Goal: Information Seeking & Learning: Learn about a topic

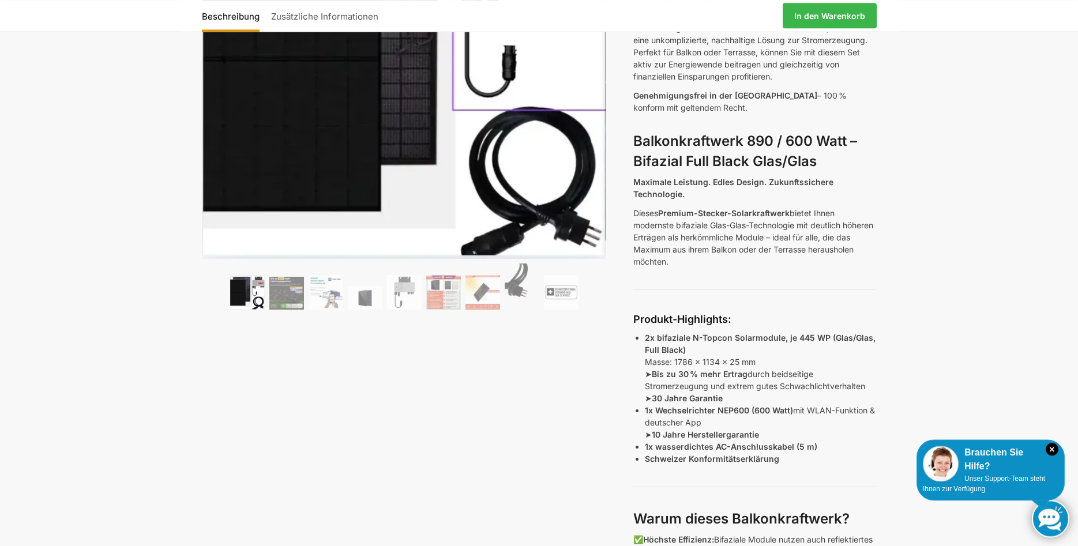
scroll to position [235, 0]
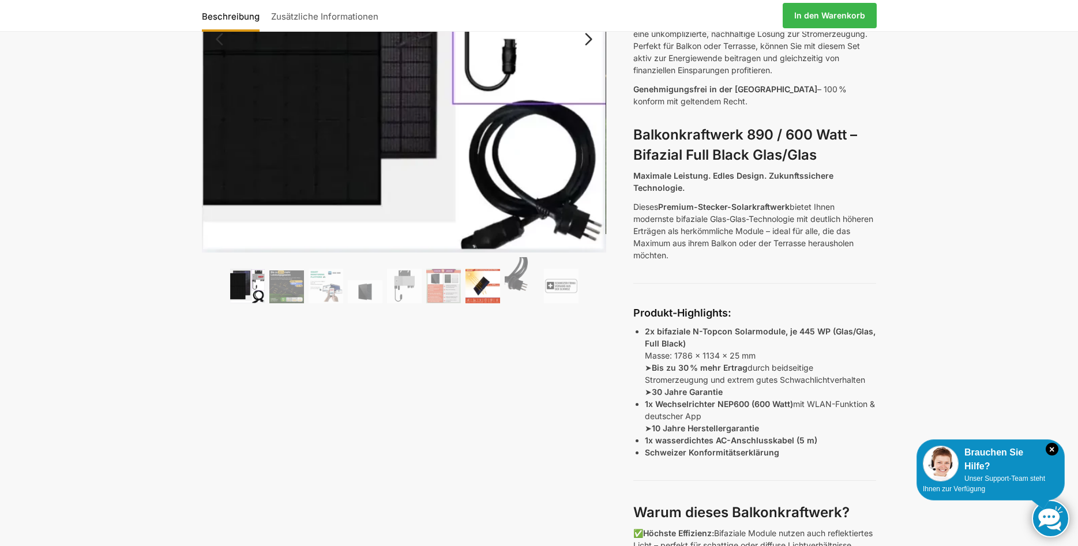
click at [491, 292] on img at bounding box center [483, 286] width 35 height 35
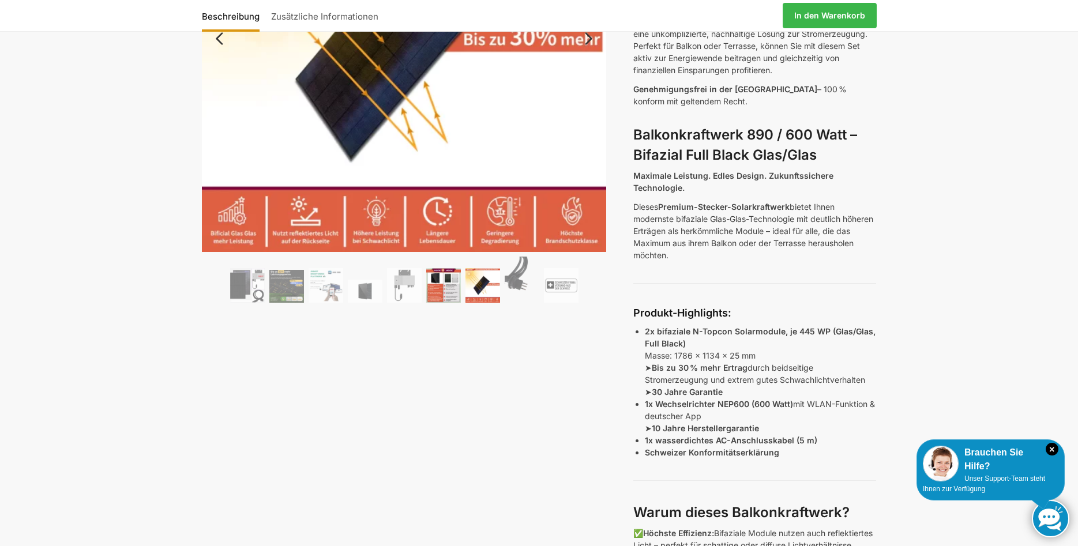
click at [449, 286] on img at bounding box center [443, 285] width 35 height 35
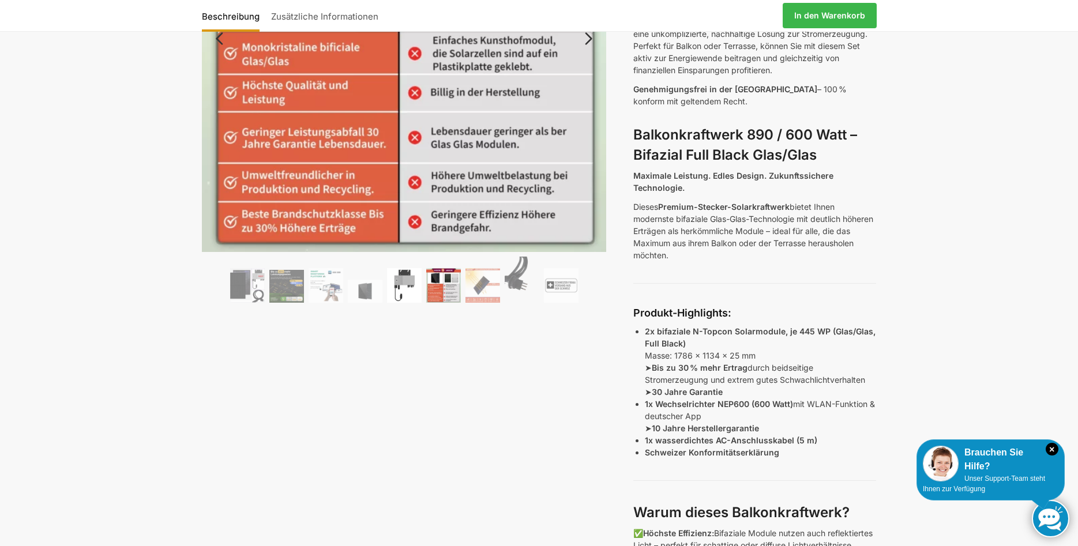
click at [407, 277] on img at bounding box center [404, 285] width 35 height 35
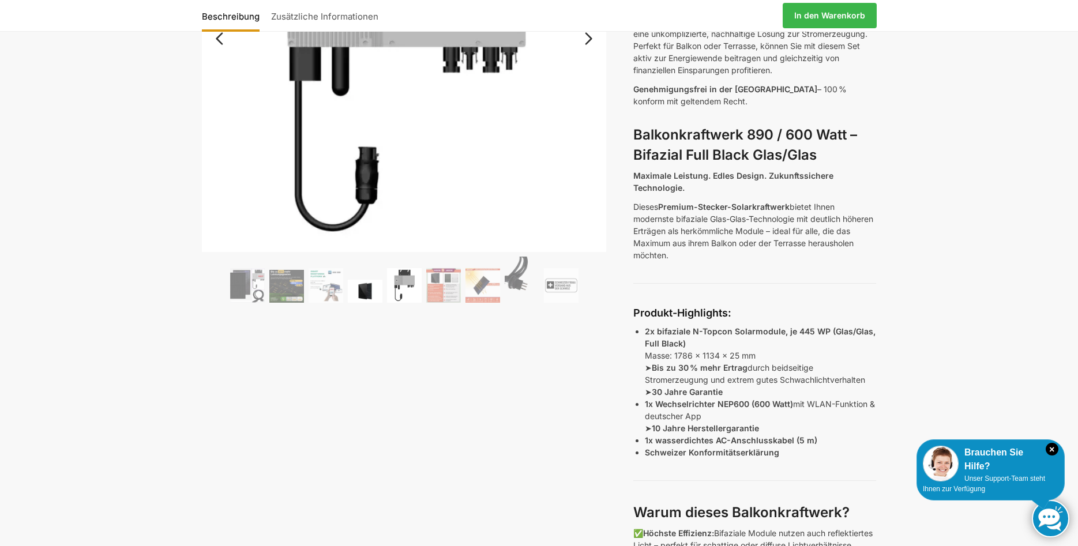
click at [362, 280] on img at bounding box center [365, 291] width 35 height 23
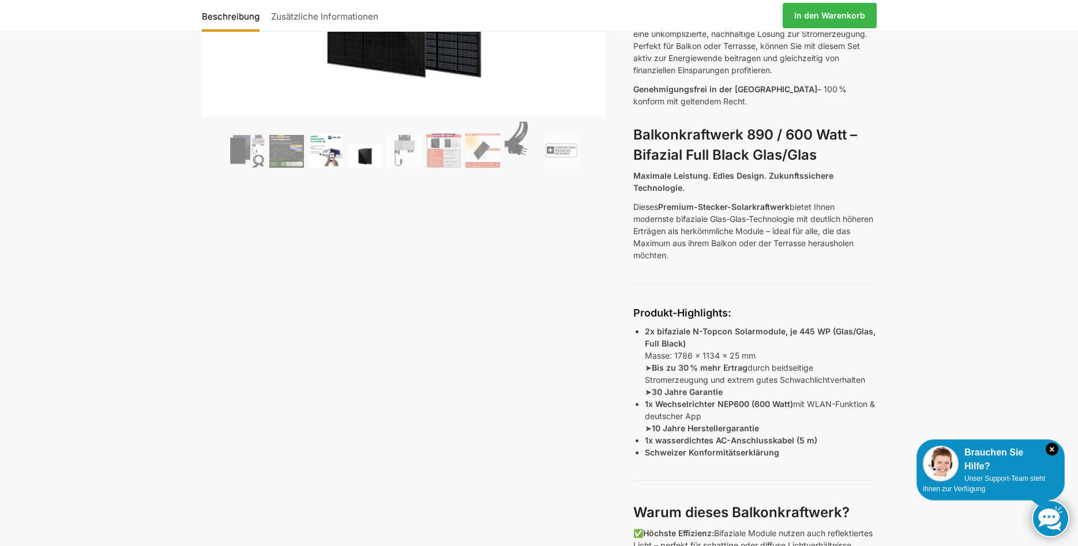
click at [330, 161] on img at bounding box center [326, 150] width 35 height 35
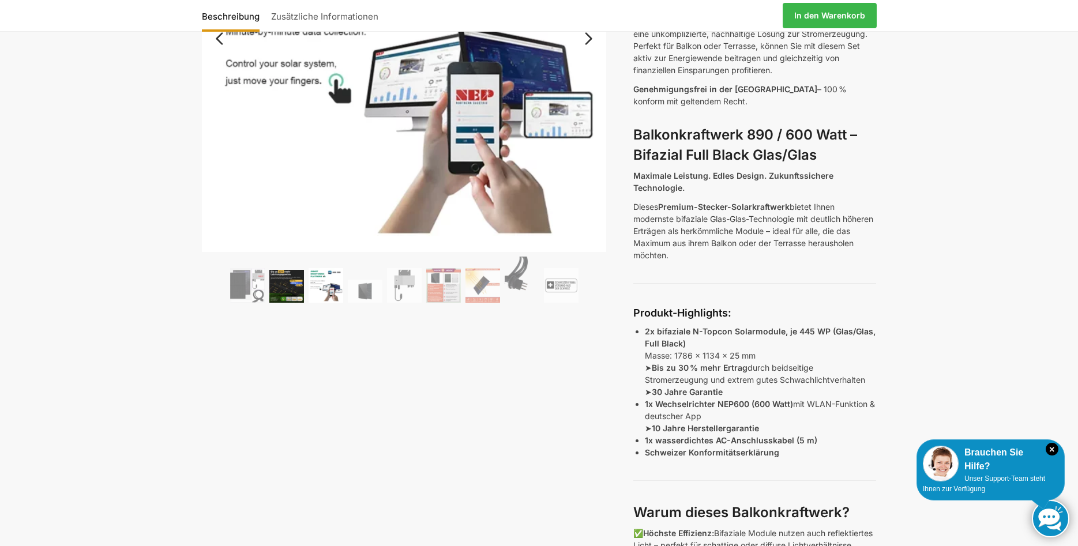
click at [290, 285] on img at bounding box center [286, 286] width 35 height 33
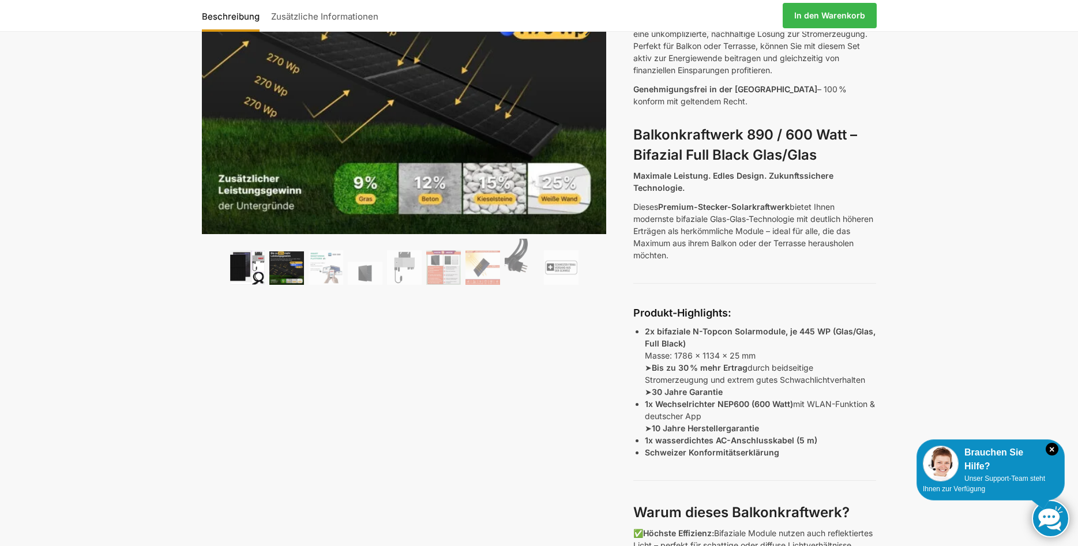
click at [241, 271] on img at bounding box center [247, 267] width 35 height 35
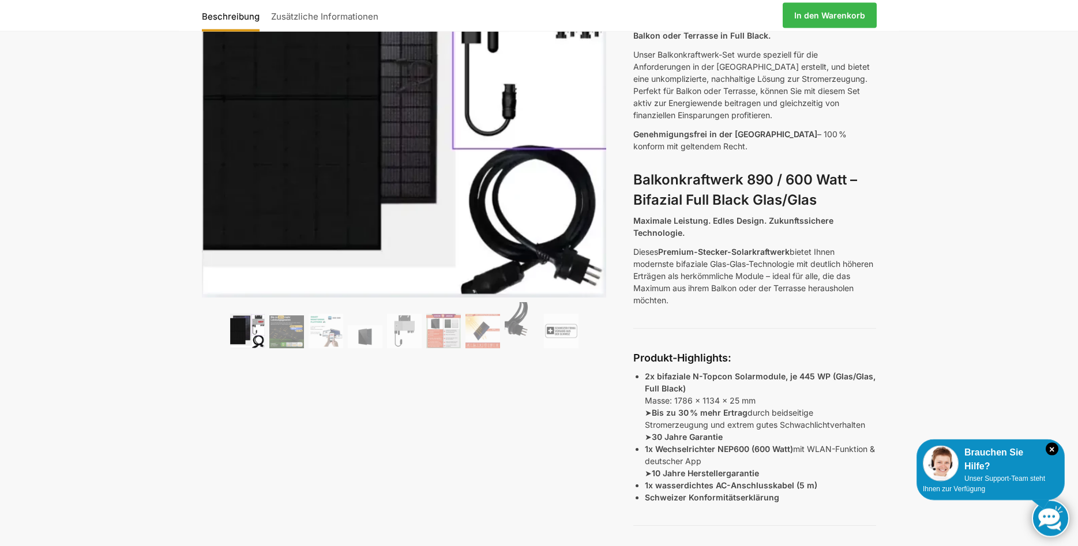
scroll to position [0, 0]
